Goal: Information Seeking & Learning: Learn about a topic

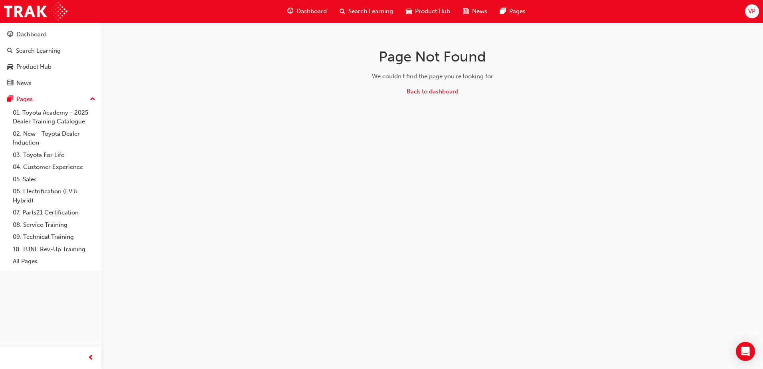
click at [752, 11] on span "VP" at bounding box center [751, 11] width 7 height 9
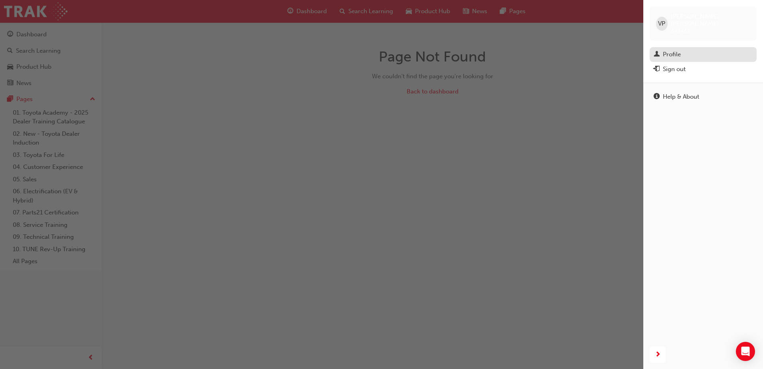
click at [692, 49] on div "Profile" at bounding box center [703, 54] width 99 height 10
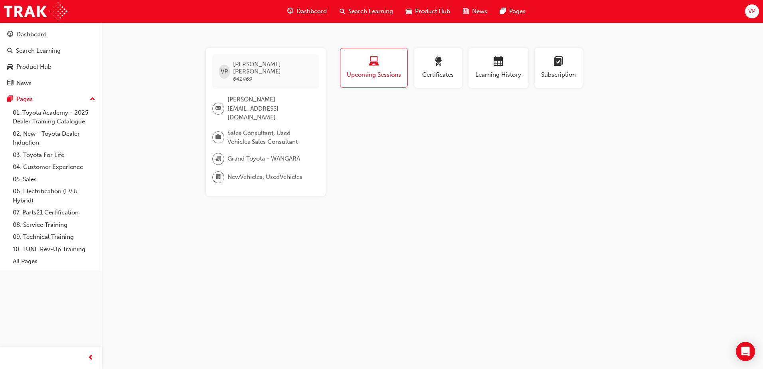
click at [755, 6] on div "VP" at bounding box center [752, 11] width 14 height 14
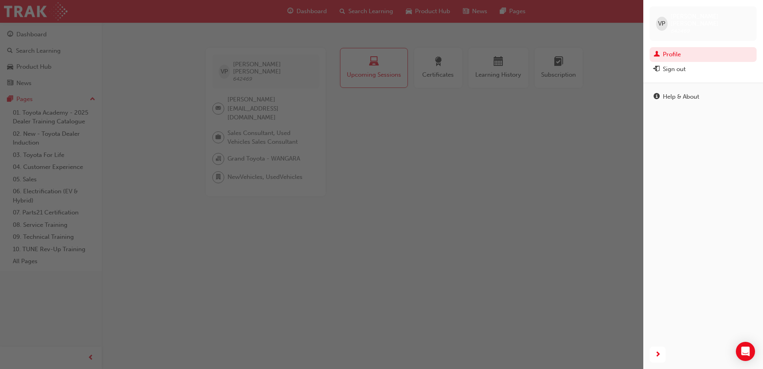
click at [526, 144] on div "button" at bounding box center [321, 184] width 643 height 369
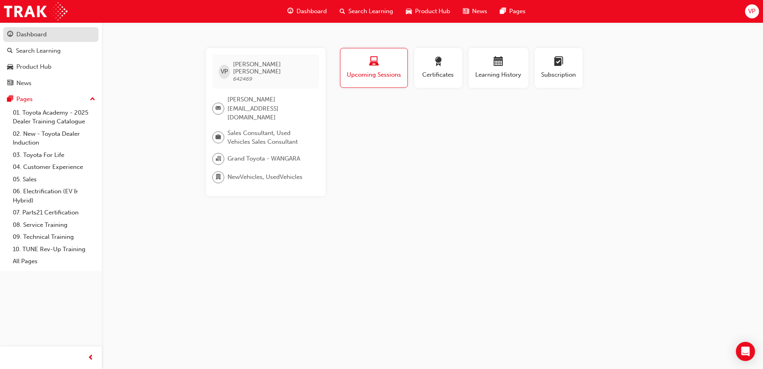
click at [51, 38] on div "Dashboard" at bounding box center [50, 35] width 87 height 10
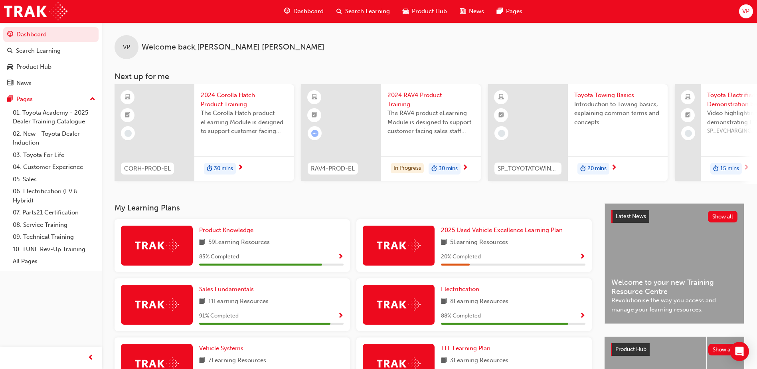
click at [747, 12] on span "VP" at bounding box center [745, 11] width 7 height 9
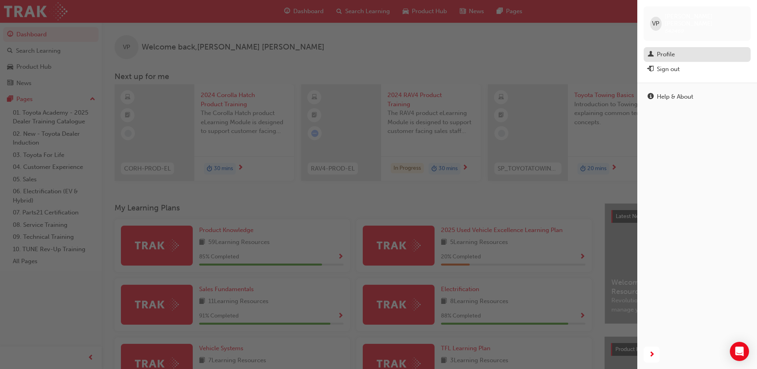
click at [675, 49] on div "Profile" at bounding box center [697, 54] width 99 height 10
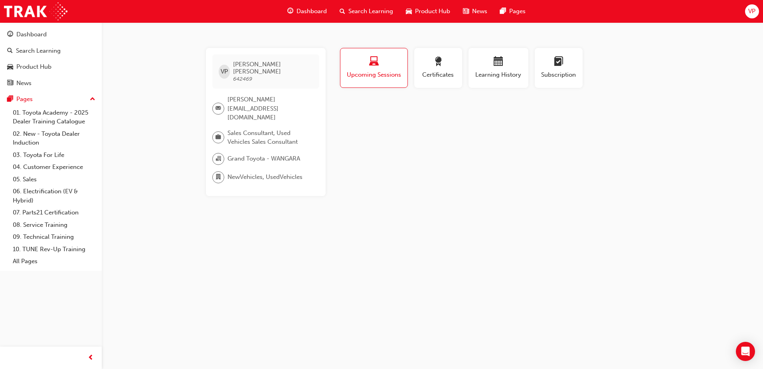
click at [752, 14] on span "VP" at bounding box center [751, 11] width 7 height 9
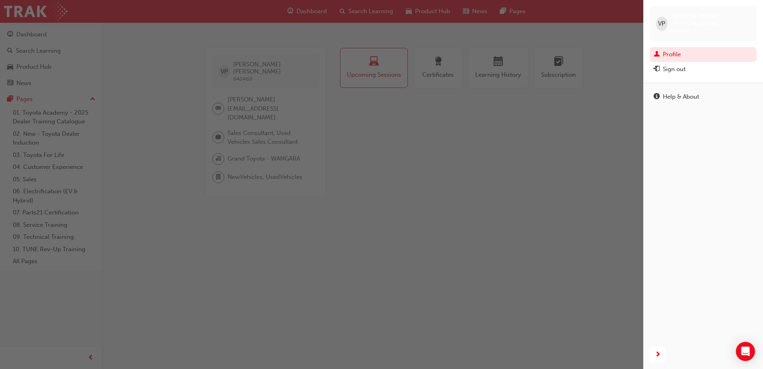
click at [675, 28] on span "642469" at bounding box center [680, 31] width 19 height 7
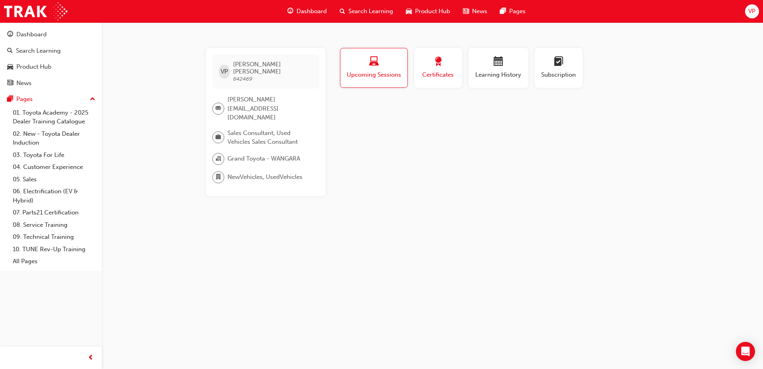
click at [446, 64] on div "button" at bounding box center [438, 63] width 36 height 12
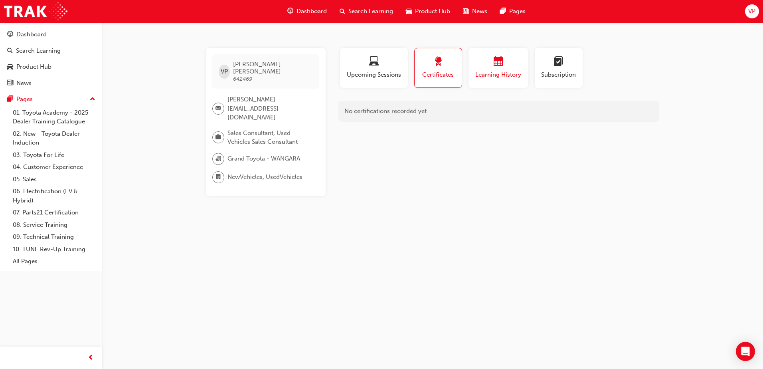
click at [500, 65] on span "calendar-icon" at bounding box center [499, 62] width 10 height 11
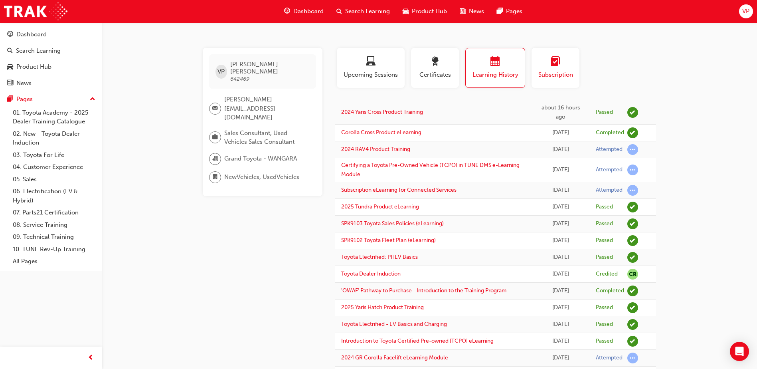
click at [548, 81] on button "Subscription" at bounding box center [556, 68] width 48 height 40
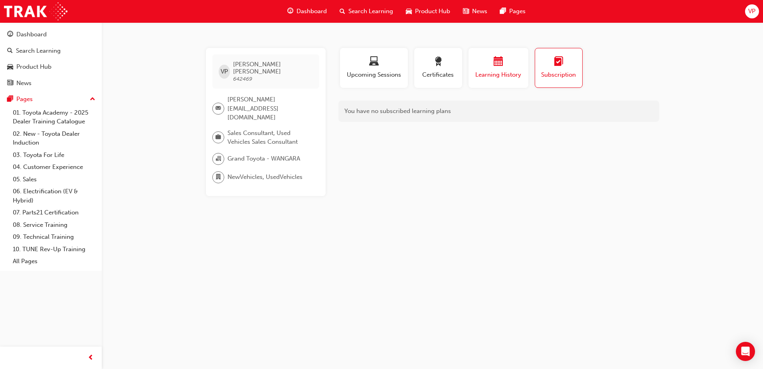
click at [479, 79] on button "Learning History" at bounding box center [499, 68] width 60 height 40
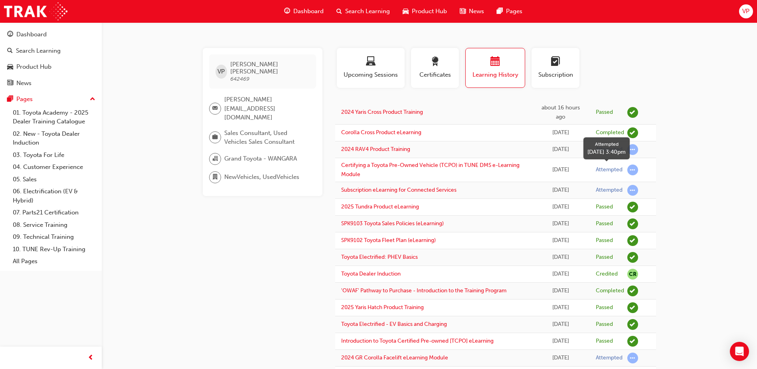
click at [634, 169] on span "learningRecordVerb_ATTEMPT-icon" at bounding box center [632, 169] width 11 height 11
click at [605, 169] on div "Attempted" at bounding box center [609, 170] width 27 height 8
click at [485, 165] on link "Certifying a Toyota Pre-Owned Vehicle (TCPO) in TUNE DMS e-Learning Module" at bounding box center [430, 170] width 178 height 16
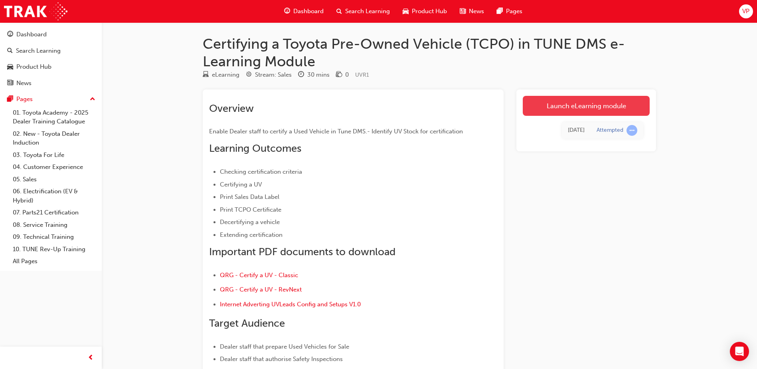
click at [571, 106] on link "Launch eLearning module" at bounding box center [586, 106] width 127 height 20
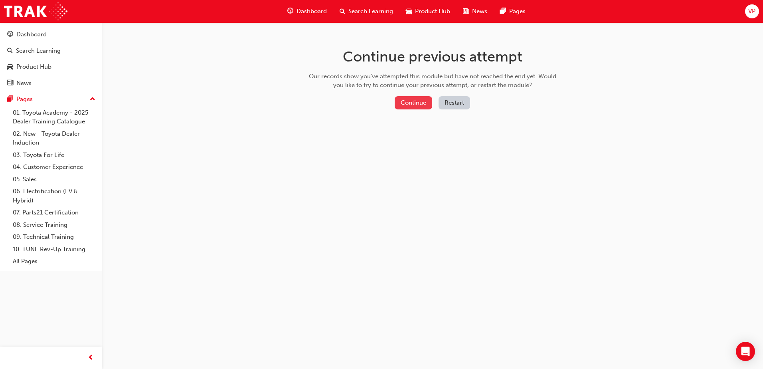
click at [414, 102] on button "Continue" at bounding box center [414, 102] width 38 height 13
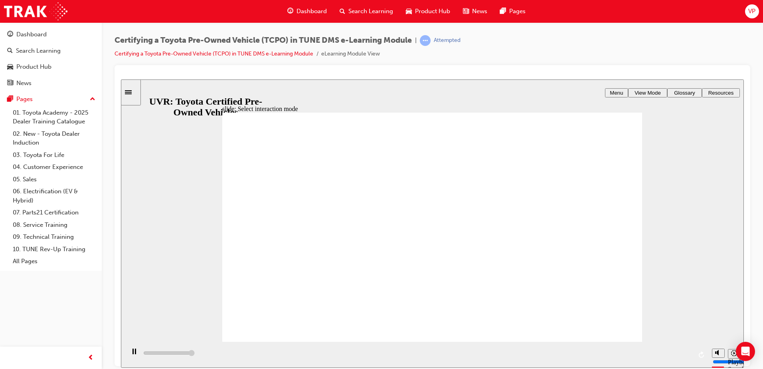
type input "14500"
radio input "false"
radio input "true"
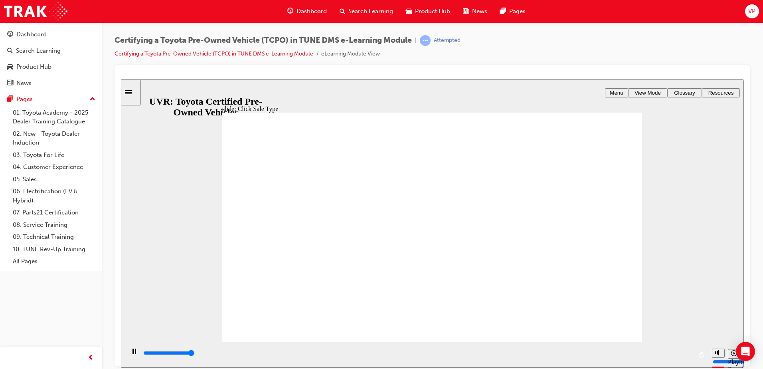
type input "4300"
